Goal: Task Accomplishment & Management: Manage account settings

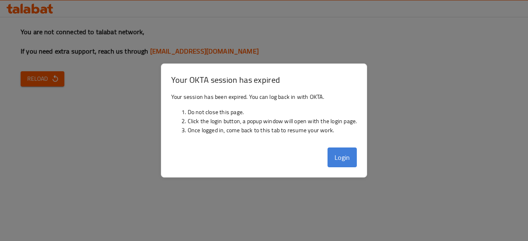
click at [336, 156] on button "Login" at bounding box center [342, 158] width 30 height 20
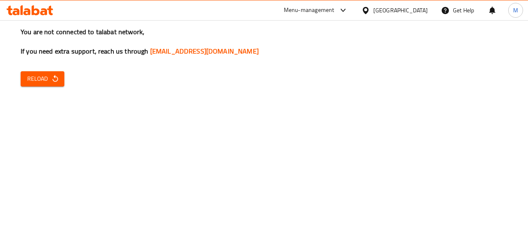
click at [61, 72] on button "Reload" at bounding box center [43, 78] width 44 height 15
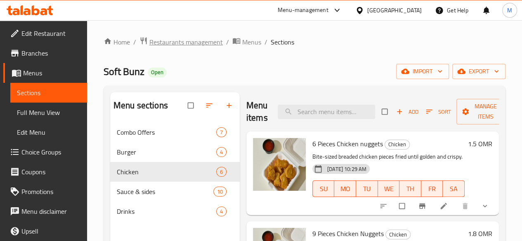
click at [165, 43] on span "Restaurants management" at bounding box center [185, 42] width 73 height 10
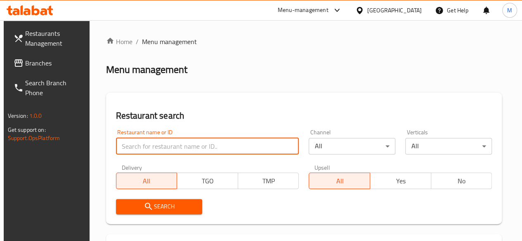
click at [148, 142] on input "search" at bounding box center [207, 146] width 183 height 16
type input "nakhaar"
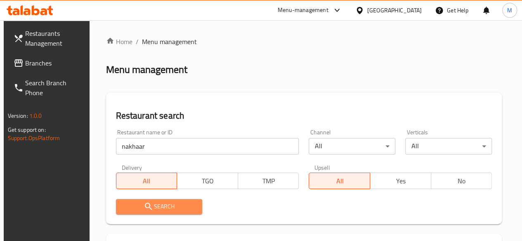
click at [161, 203] on span "Search" at bounding box center [158, 207] width 73 height 10
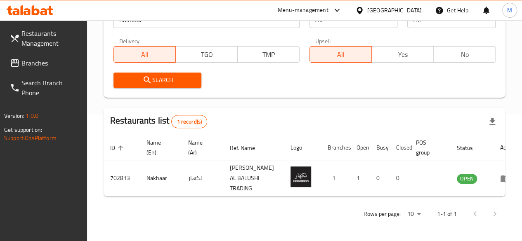
scroll to position [135, 0]
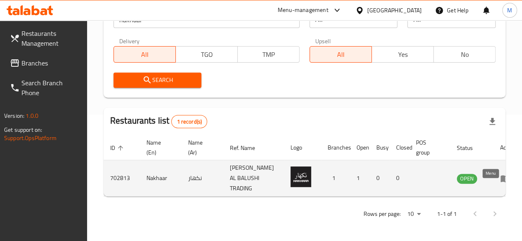
click at [500, 176] on icon "enhanced table" at bounding box center [505, 179] width 10 height 10
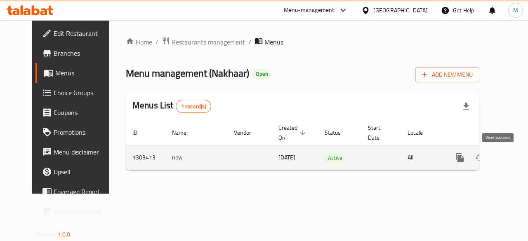
click at [514, 160] on icon "enhanced table" at bounding box center [519, 158] width 10 height 10
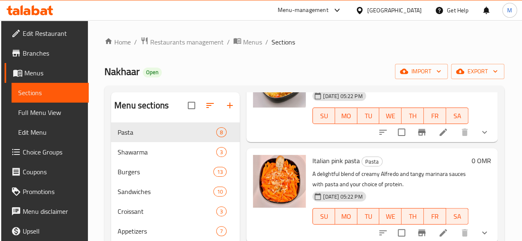
scroll to position [441, 0]
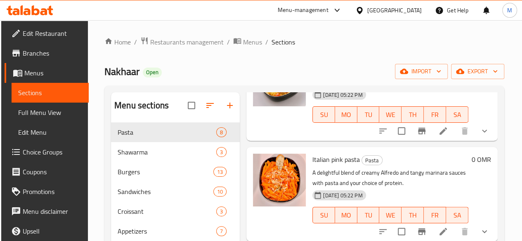
click at [420, 25] on div "Home / Restaurants management / Menus / Sections Nakhaar Open import export Men…" at bounding box center [304, 188] width 432 height 336
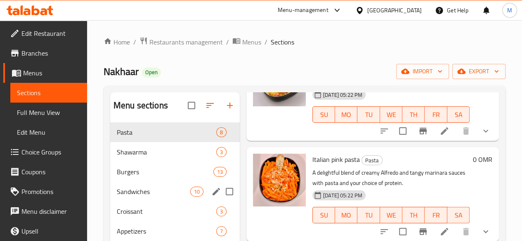
click at [151, 197] on span "Sandwiches" at bounding box center [153, 192] width 73 height 10
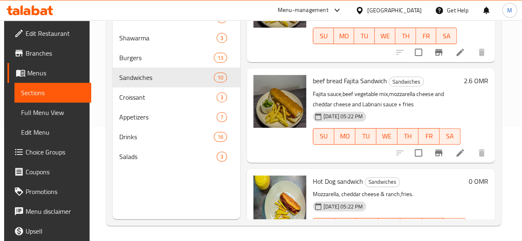
scroll to position [115, 0]
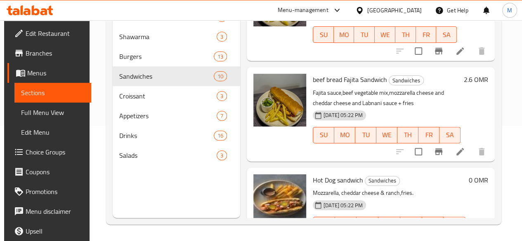
click at [240, 132] on div "Menu items Add Sort Manage items Veg Hot Dog Sandwich Sandwiches [DATE] 07:36 A…" at bounding box center [367, 97] width 254 height 241
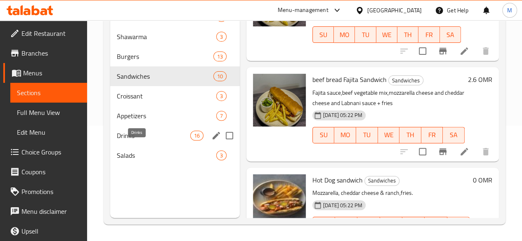
click at [136, 141] on span "Drinks" at bounding box center [153, 136] width 73 height 10
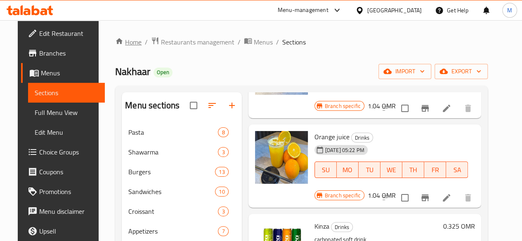
click at [122, 38] on link "Home" at bounding box center [128, 42] width 26 height 10
